Goal: Transaction & Acquisition: Purchase product/service

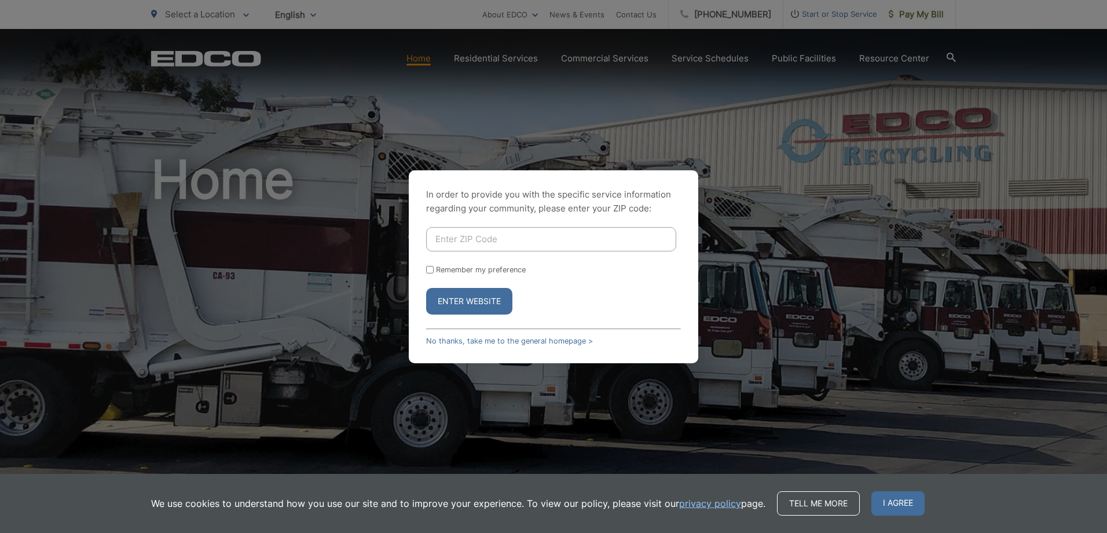
click at [478, 238] on input "Enter ZIP Code" at bounding box center [551, 239] width 250 height 24
type input "91902"
click at [599, 351] on div "In order to provide you with the specific service information regarding your co…" at bounding box center [553, 266] width 289 height 193
click at [430, 274] on form "91902 Remember my preference Enter Website" at bounding box center [553, 270] width 255 height 87
click at [429, 269] on input "Remember my preference" at bounding box center [430, 270] width 8 height 8
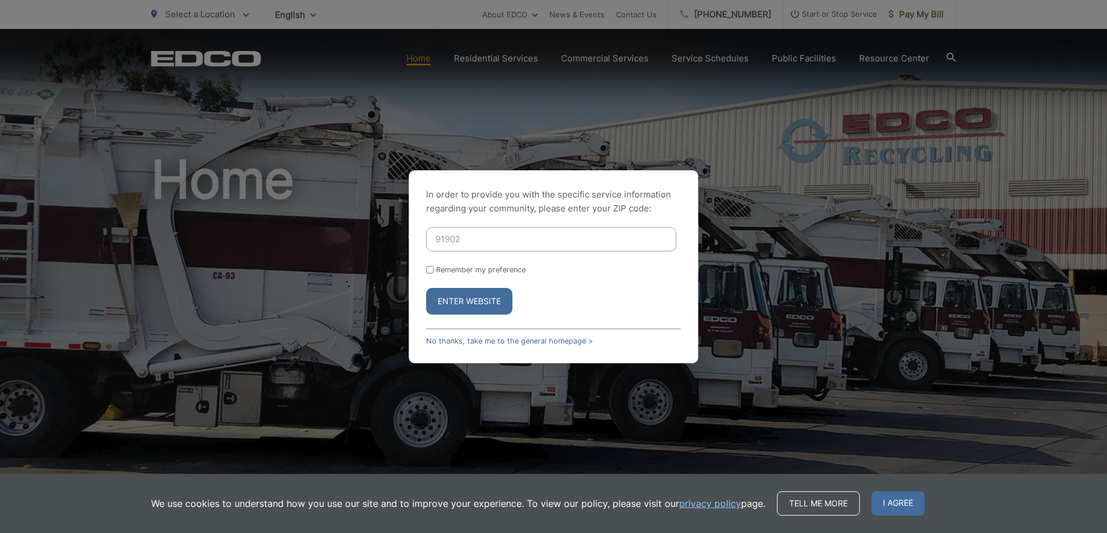
checkbox input "true"
click at [456, 303] on button "Enter Website" at bounding box center [469, 301] width 86 height 27
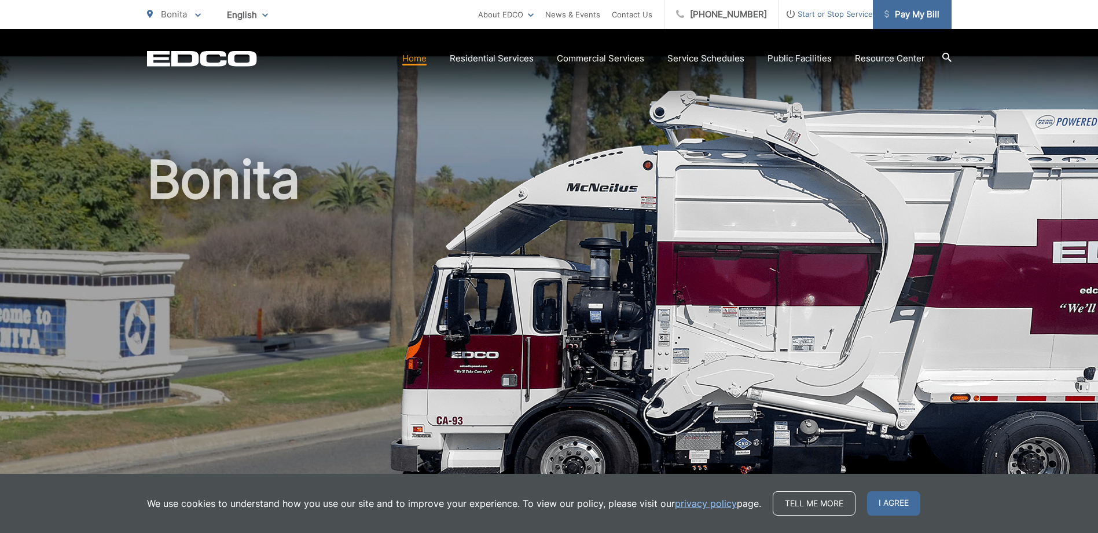
click at [914, 8] on span "Pay My Bill" at bounding box center [911, 15] width 55 height 14
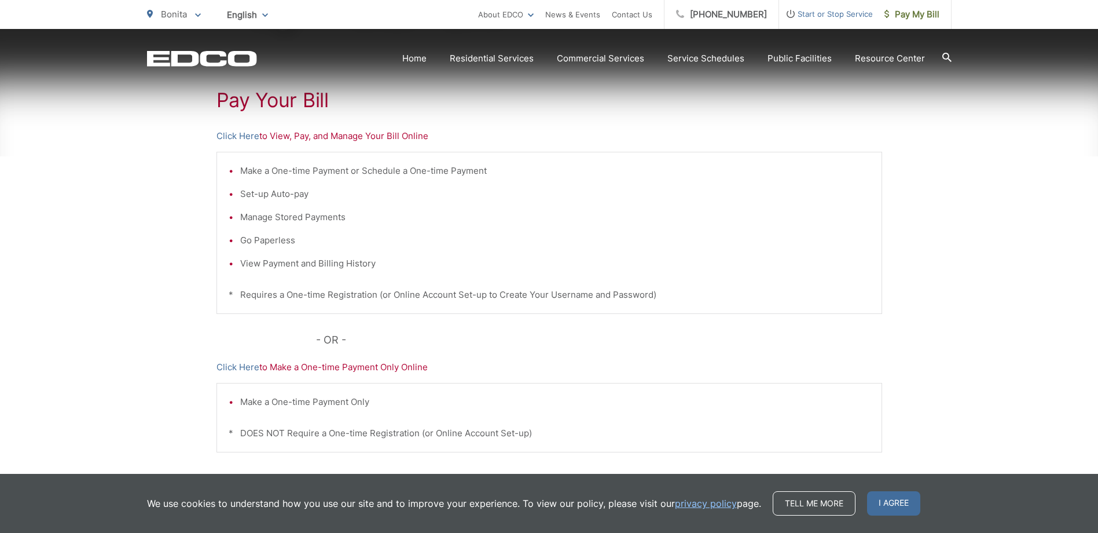
scroll to position [232, 0]
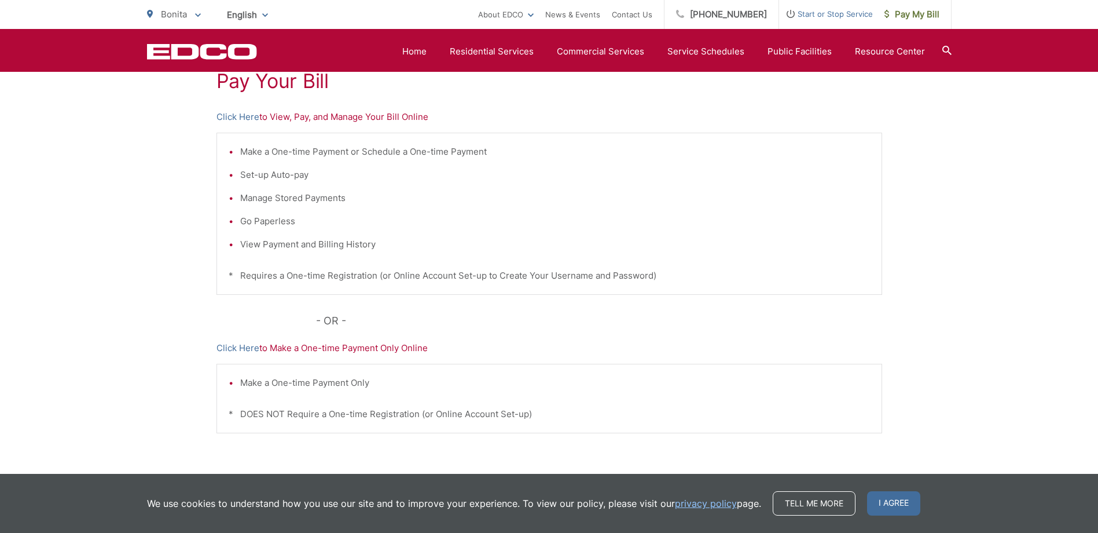
click at [288, 344] on p "Click Here to Make a One-time Payment Only Online" at bounding box center [549, 348] width 666 height 14
click at [806, 499] on link "Tell me more" at bounding box center [814, 503] width 83 height 24
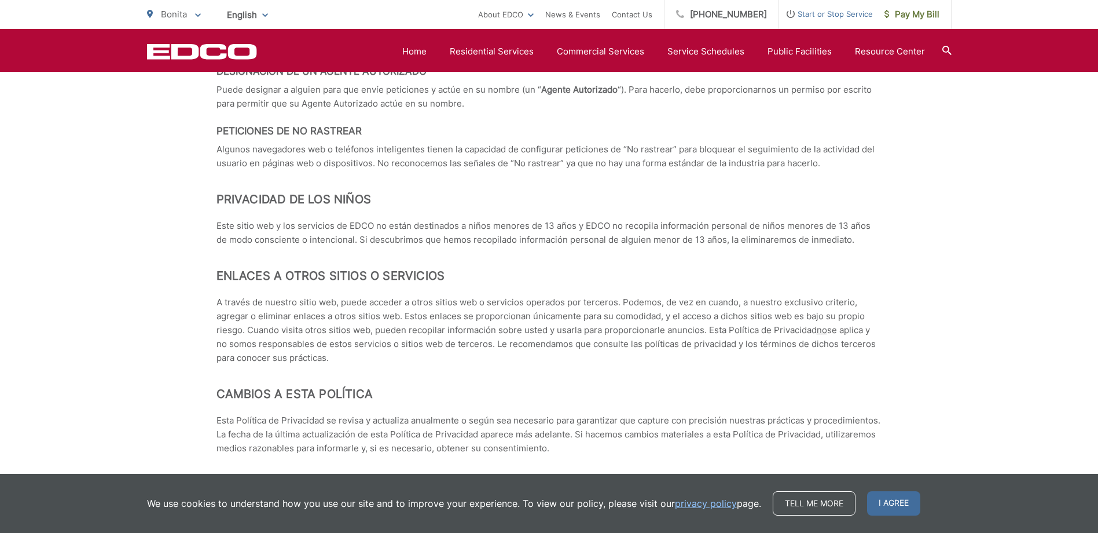
scroll to position [5058, 0]
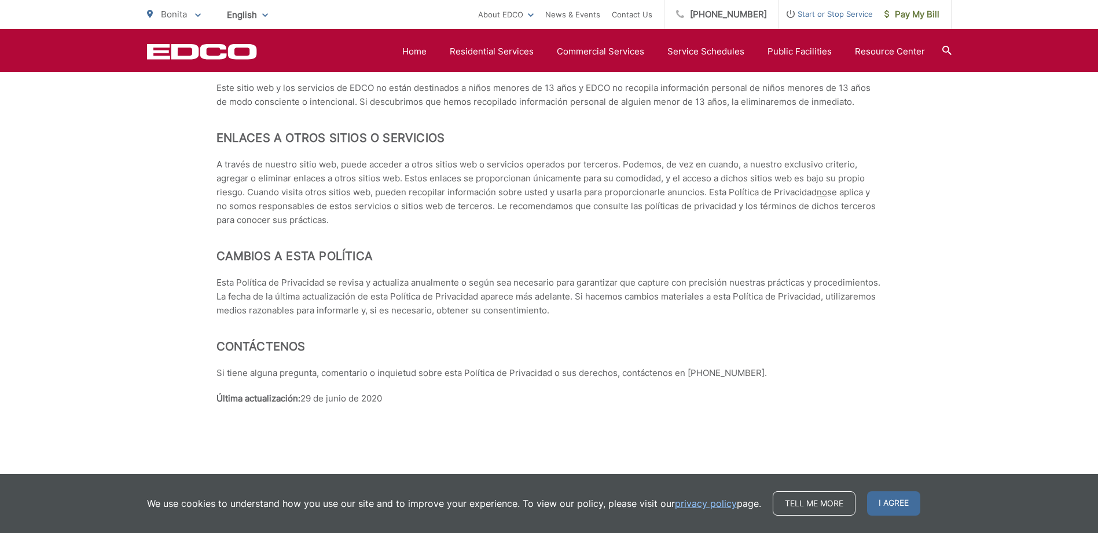
drag, startPoint x: 902, startPoint y: 505, endPoint x: 902, endPoint y: 478, distance: 27.8
click at [902, 505] on span "I agree" at bounding box center [893, 503] width 53 height 24
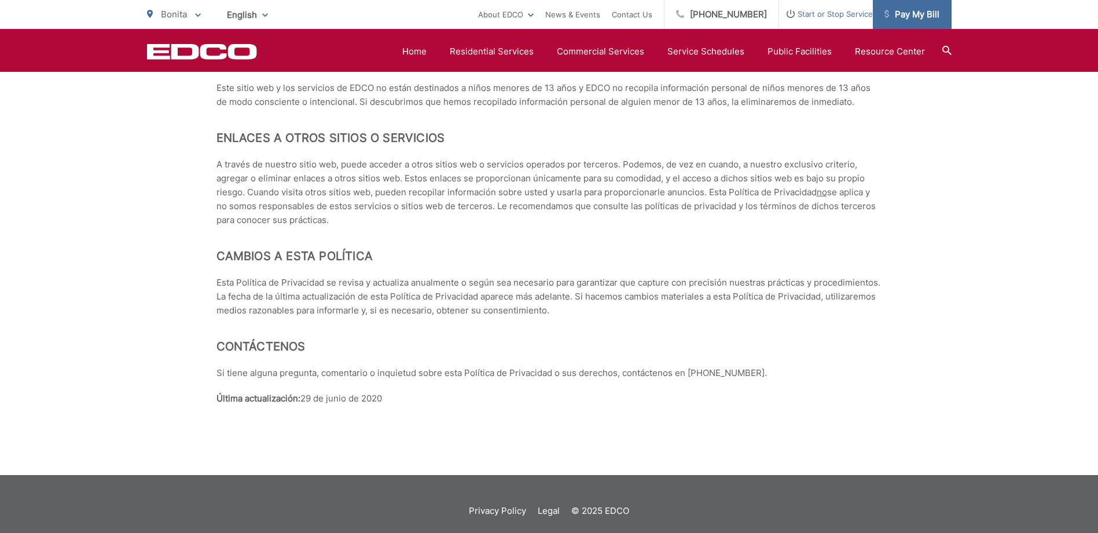
click at [932, 9] on span "Pay My Bill" at bounding box center [911, 15] width 55 height 14
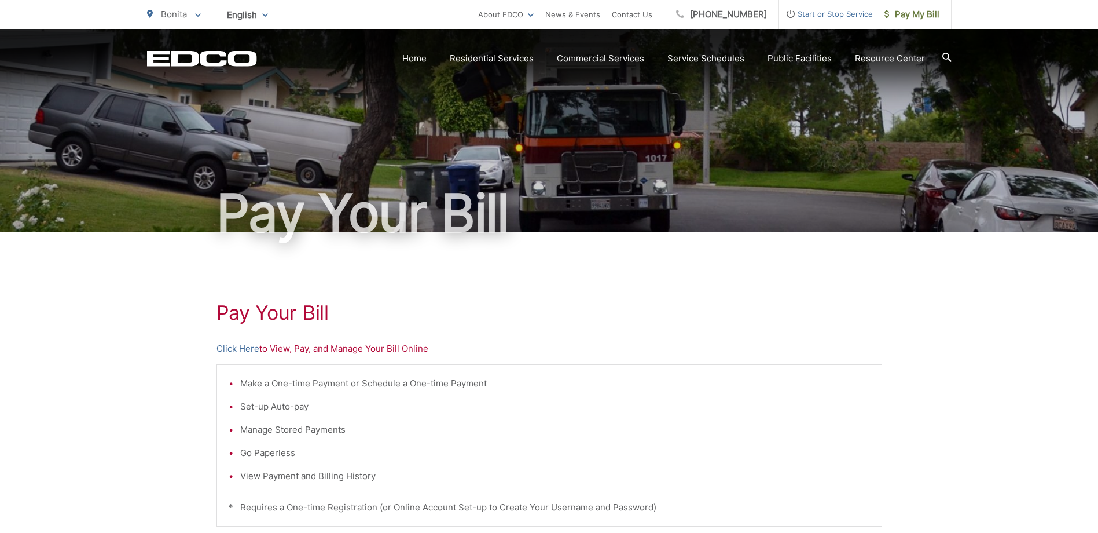
scroll to position [232, 0]
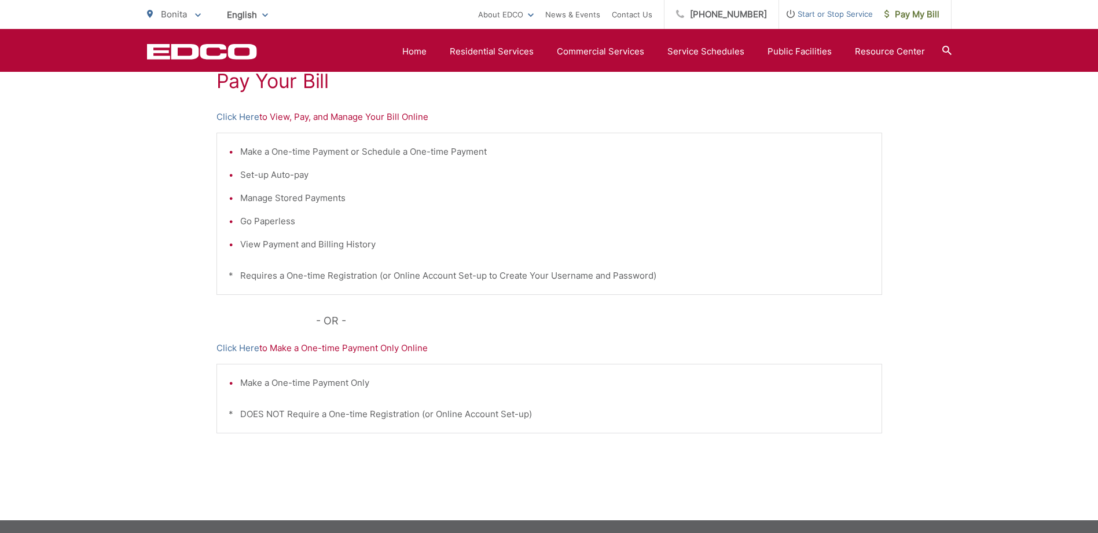
click at [314, 348] on p "Click Here to Make a One-time Payment Only Online" at bounding box center [549, 348] width 666 height 14
click at [412, 352] on p "Click Here to Make a One-time Payment Only Online" at bounding box center [549, 348] width 666 height 14
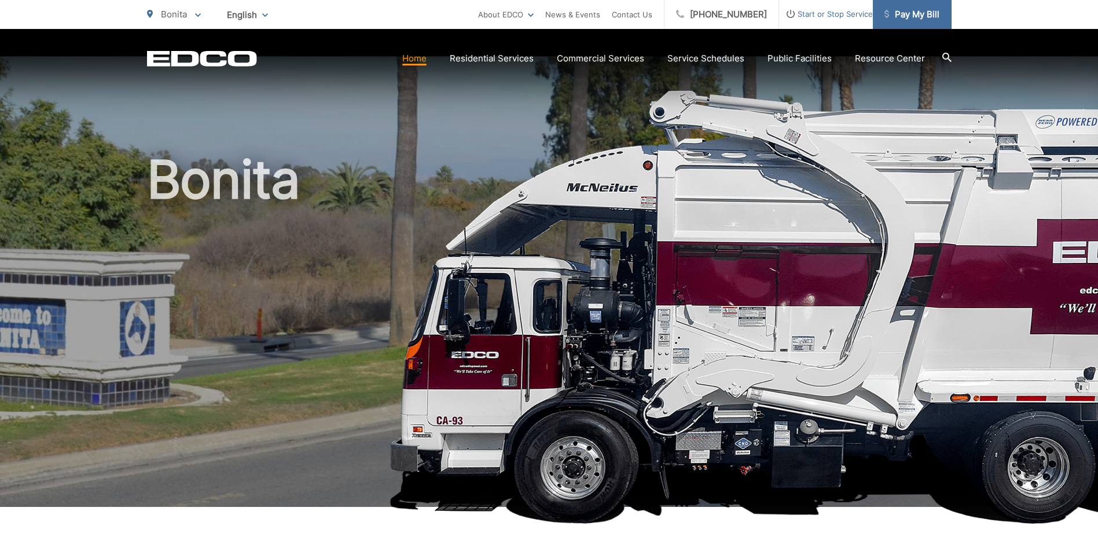
click at [909, 11] on span "Pay My Bill" at bounding box center [911, 15] width 55 height 14
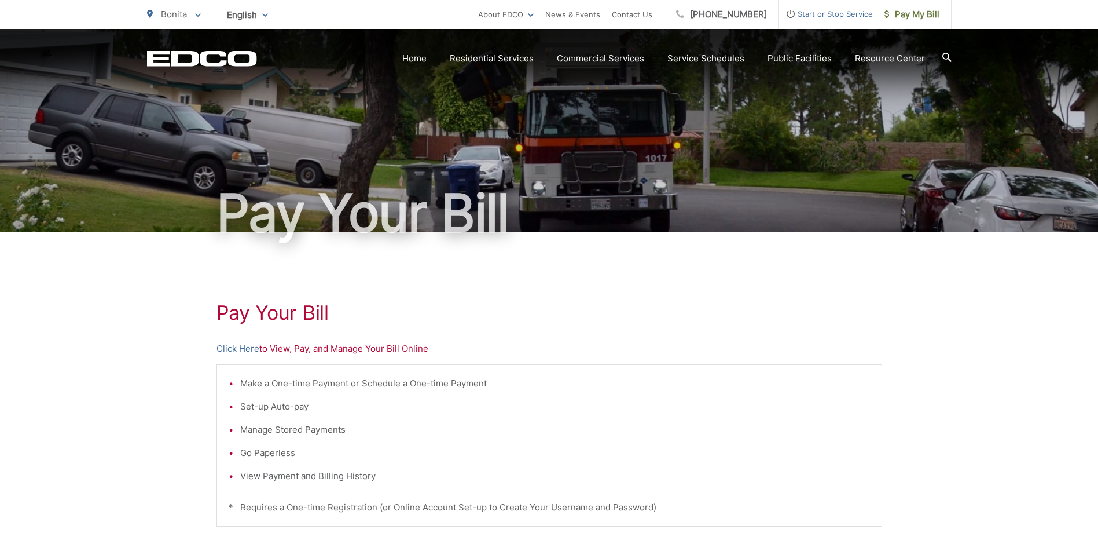
click at [300, 348] on p "Click Here to View, Pay, and Manage Your Bill Online" at bounding box center [549, 349] width 666 height 14
click at [306, 348] on p "Click Here to View, Pay, and Manage Your Bill Online" at bounding box center [549, 349] width 666 height 14
click at [318, 349] on p "Click Here to View, Pay, and Manage Your Bill Online" at bounding box center [549, 349] width 666 height 14
click at [357, 350] on p "Click Here to View, Pay, and Manage Your Bill Online" at bounding box center [549, 349] width 666 height 14
click at [408, 349] on p "Click Here to View, Pay, and Manage Your Bill Online" at bounding box center [549, 349] width 666 height 14
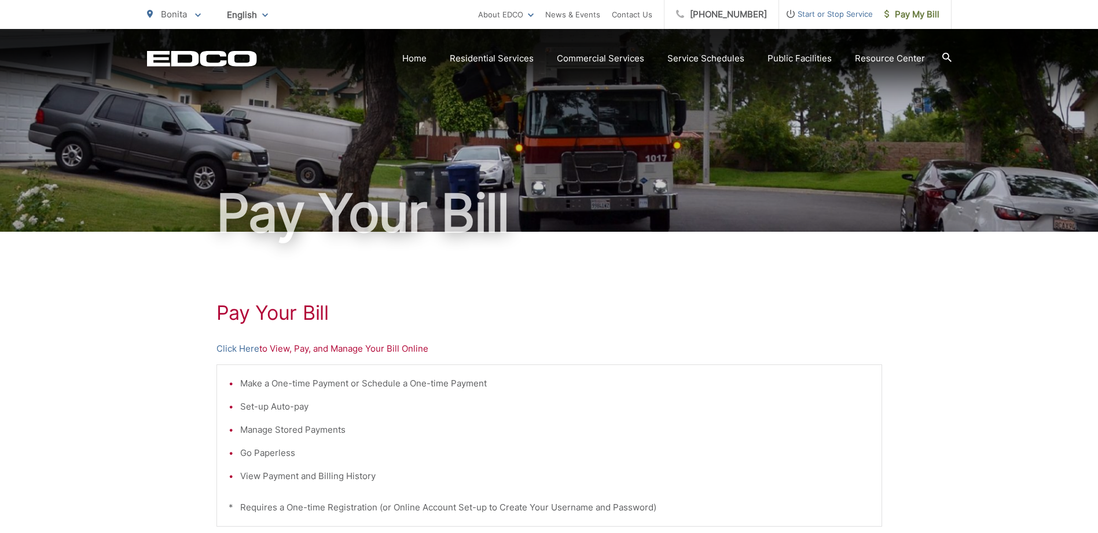
click at [409, 348] on p "Click Here to View, Pay, and Manage Your Bill Online" at bounding box center [549, 349] width 666 height 14
click at [566, 287] on div "Pay Your [PERSON_NAME] Here to View, Pay, and Manage Your Bill Online Make a On…" at bounding box center [549, 492] width 666 height 520
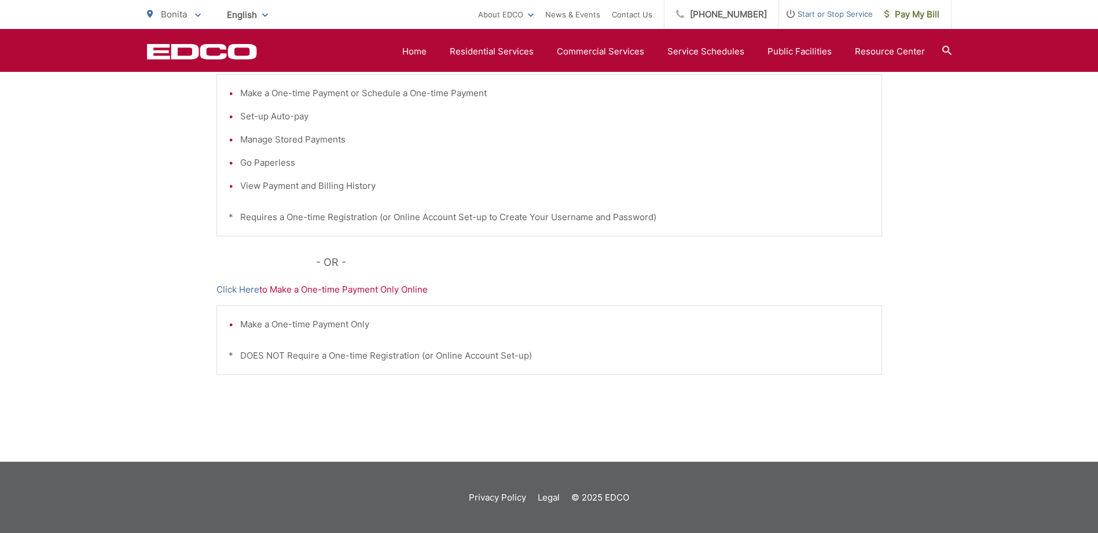
scroll to position [291, 0]
drag, startPoint x: 291, startPoint y: 289, endPoint x: 332, endPoint y: 289, distance: 41.1
click at [289, 288] on p "Click Here to Make a One-time Payment Only Online" at bounding box center [549, 289] width 666 height 14
click at [416, 285] on p "Click Here to Make a One-time Payment Only Online" at bounding box center [549, 289] width 666 height 14
